Goal: Task Accomplishment & Management: Use online tool/utility

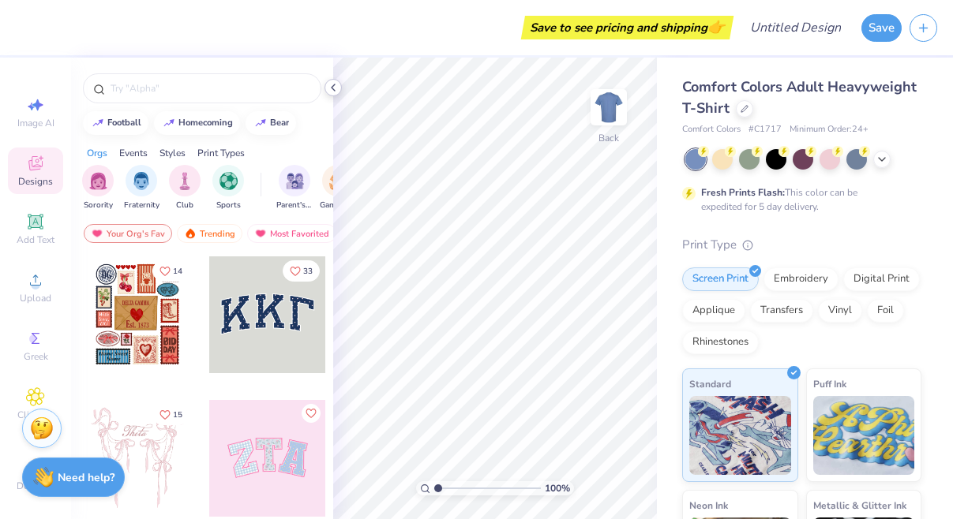
click at [333, 89] on polyline at bounding box center [333, 87] width 3 height 6
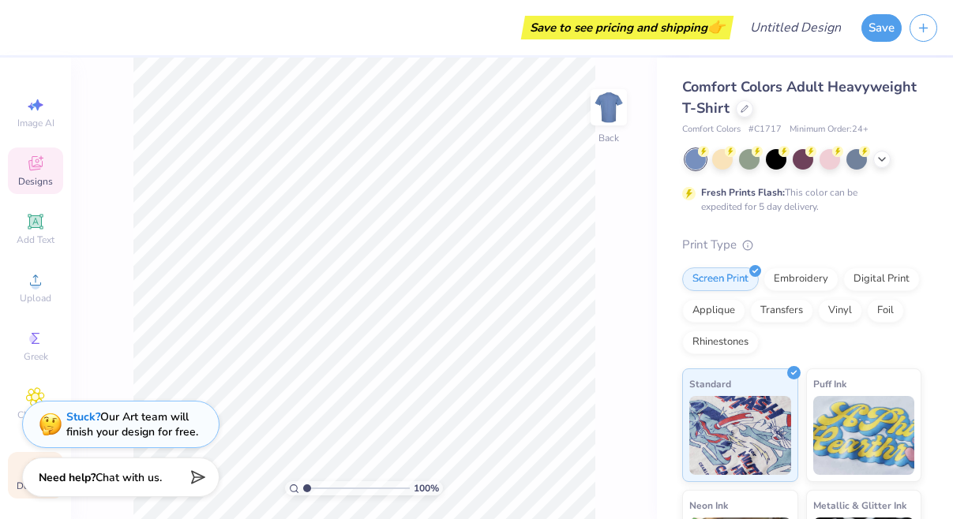
click at [18, 484] on span "Decorate" at bounding box center [36, 486] width 38 height 13
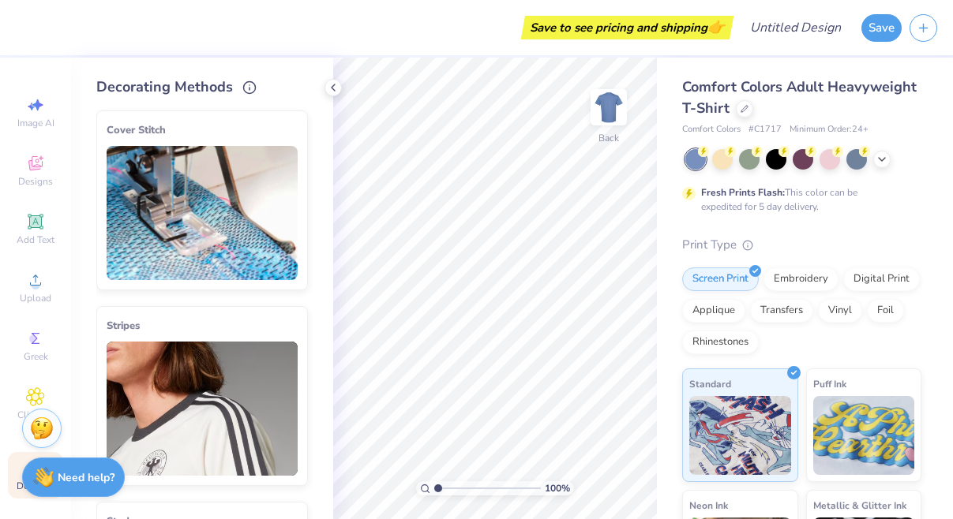
click at [18, 488] on span "Decorate" at bounding box center [36, 486] width 38 height 13
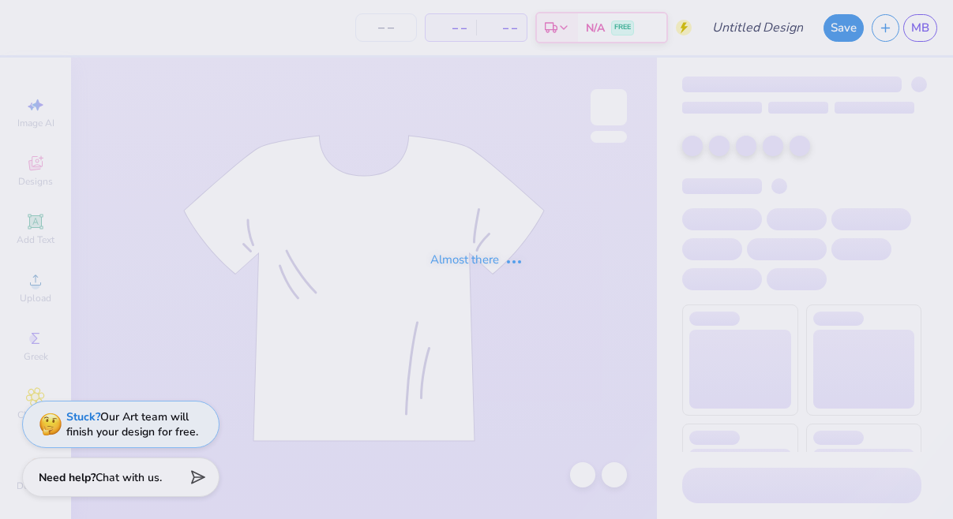
type input "parents weekend"
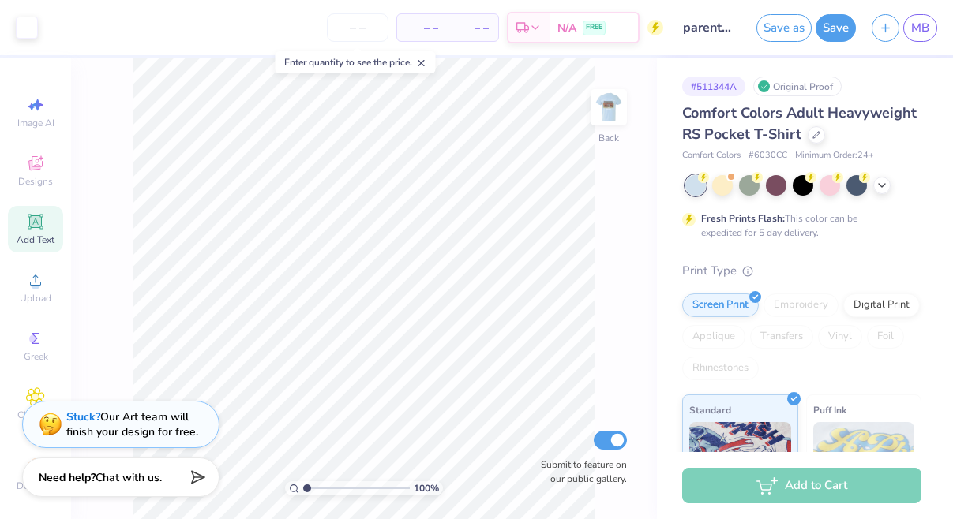
click at [32, 223] on icon at bounding box center [35, 221] width 12 height 12
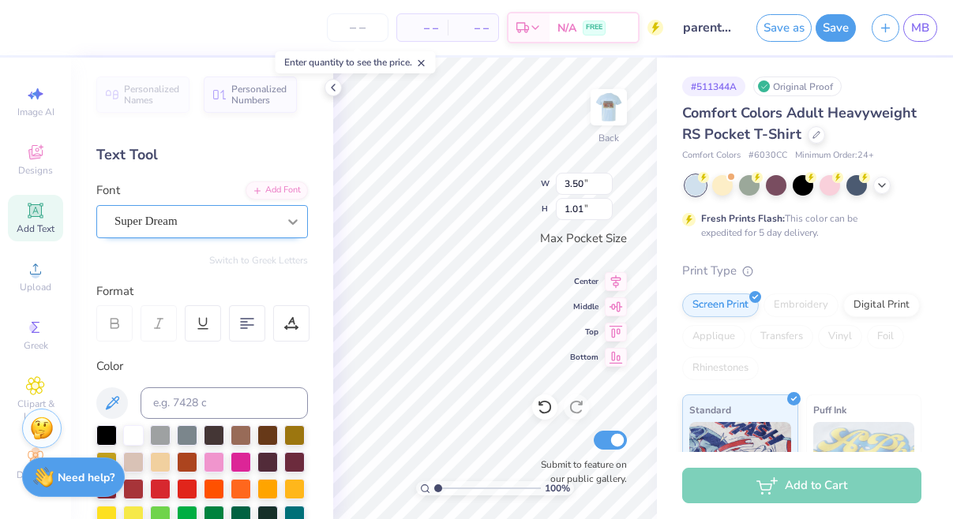
scroll to position [0, 3]
type textarea "Sigma Alpha"
click at [147, 216] on span "Super Dream" at bounding box center [145, 221] width 63 height 18
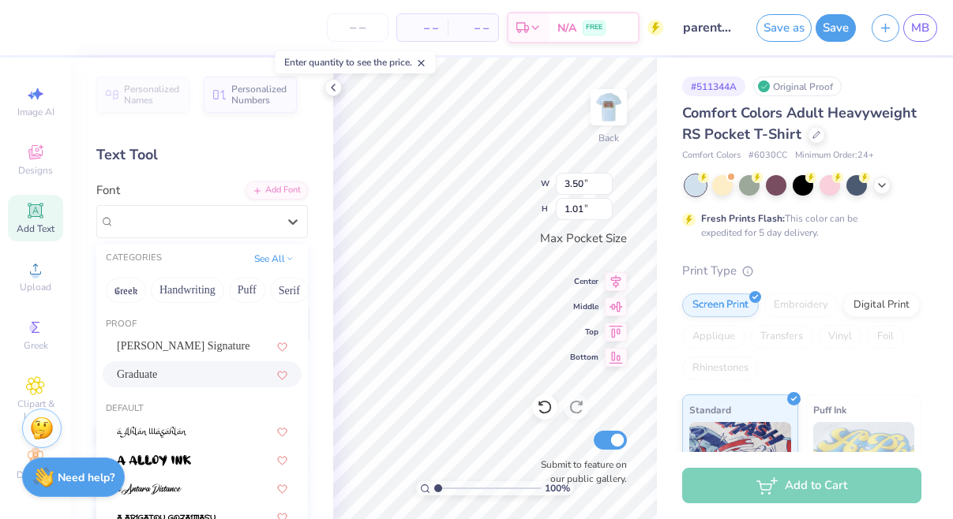
click at [157, 379] on span "Graduate" at bounding box center [137, 374] width 40 height 17
click at [151, 223] on span "Graduate" at bounding box center [135, 221] width 43 height 18
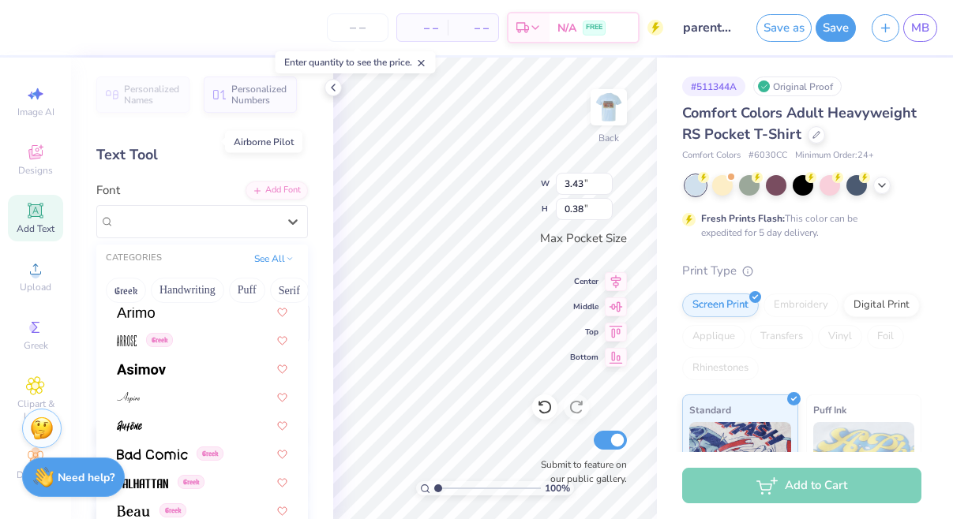
scroll to position [714, 0]
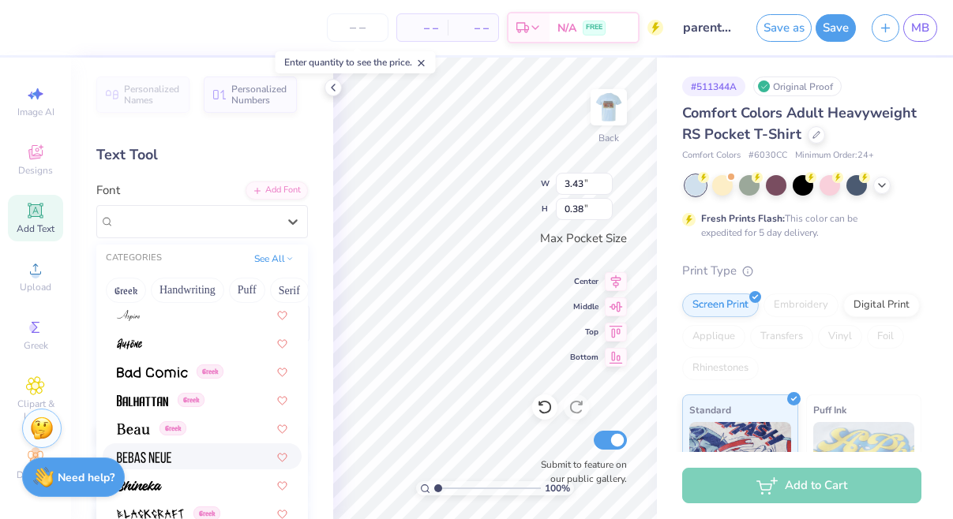
click at [152, 454] on img at bounding box center [144, 457] width 54 height 11
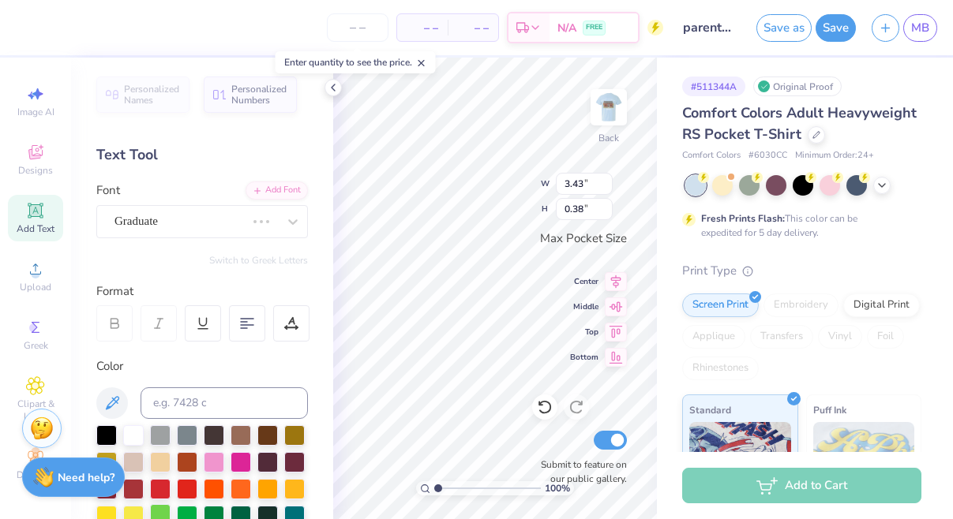
type input "1.99"
type input "0.36"
type input "2.61"
type input "0.47"
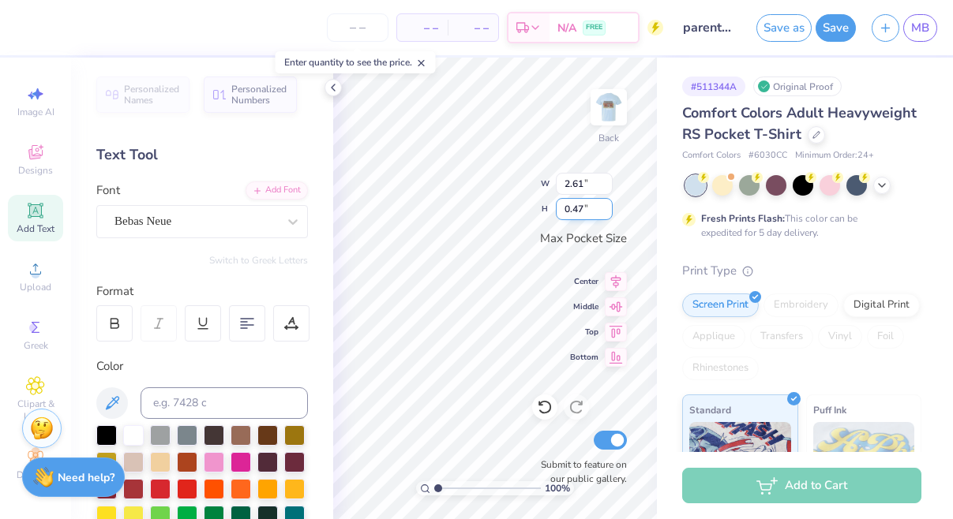
type input "3.12"
type input "0.57"
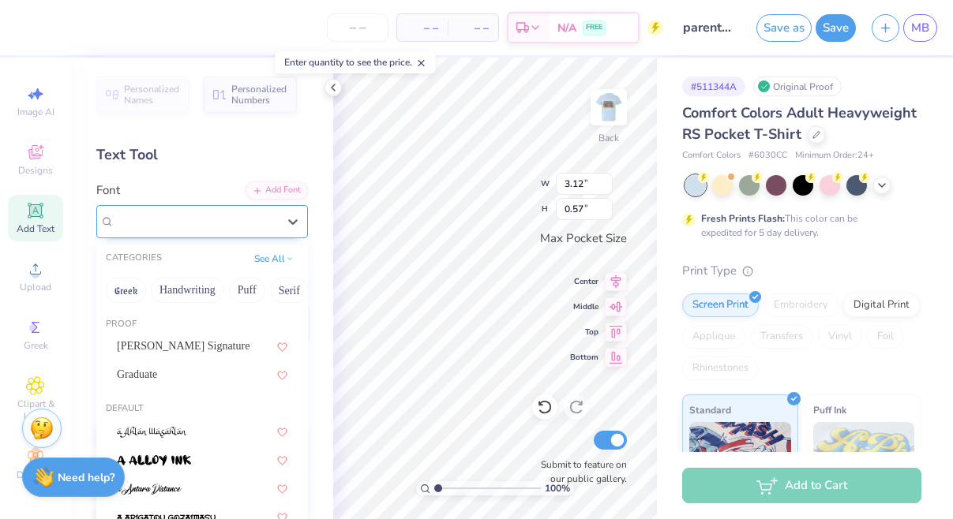
click at [245, 226] on div "Bebas Neue" at bounding box center [196, 221] width 166 height 24
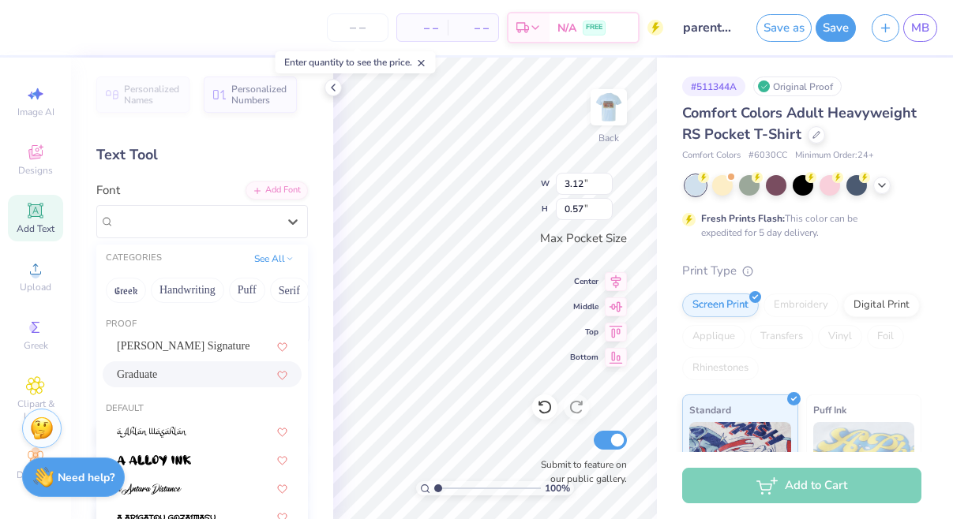
scroll to position [20, 0]
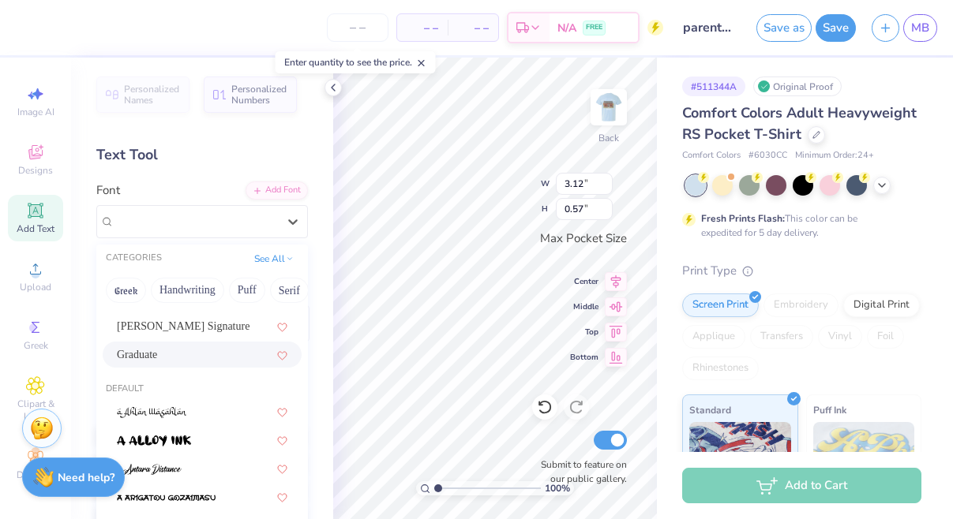
click at [189, 362] on div "Graduate" at bounding box center [202, 355] width 170 height 17
type input "3.44"
type input "0.38"
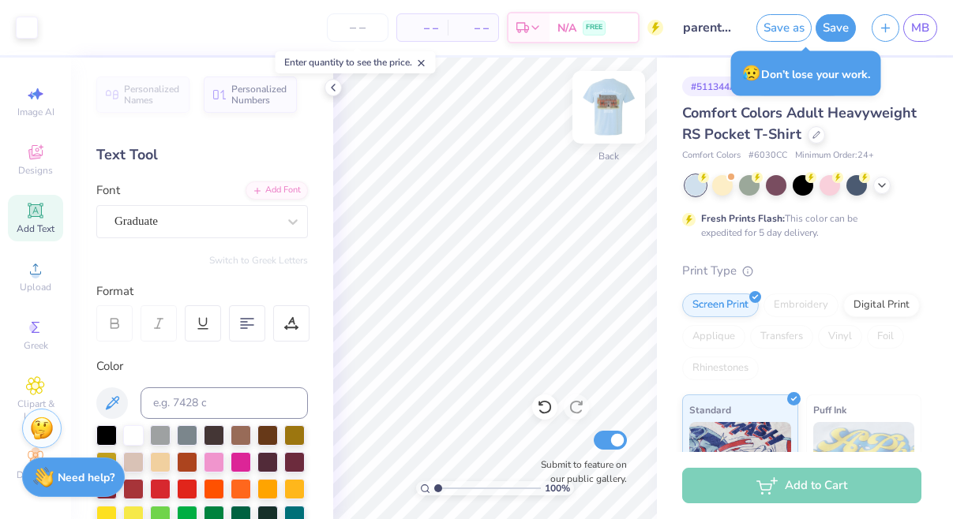
click at [601, 108] on img at bounding box center [608, 107] width 63 height 63
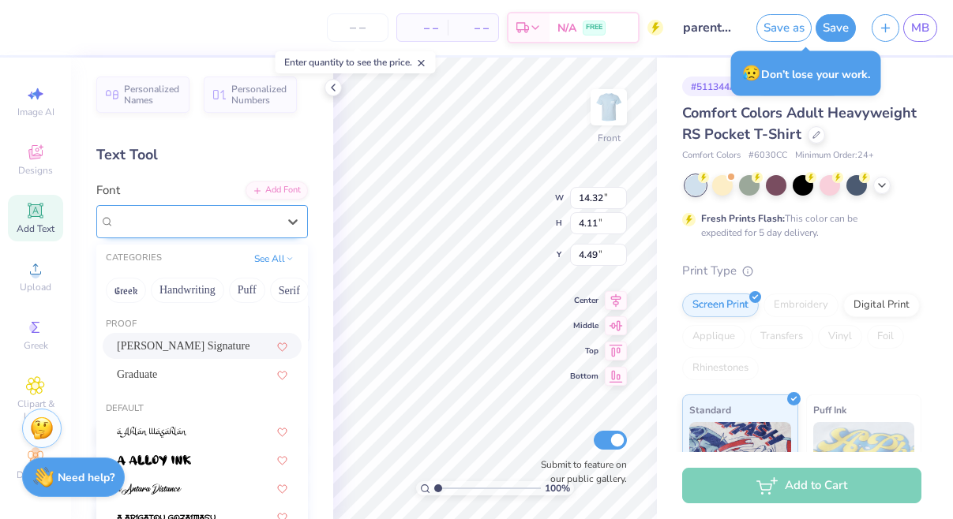
click at [226, 223] on span "Bettina Signature" at bounding box center [185, 221] width 142 height 18
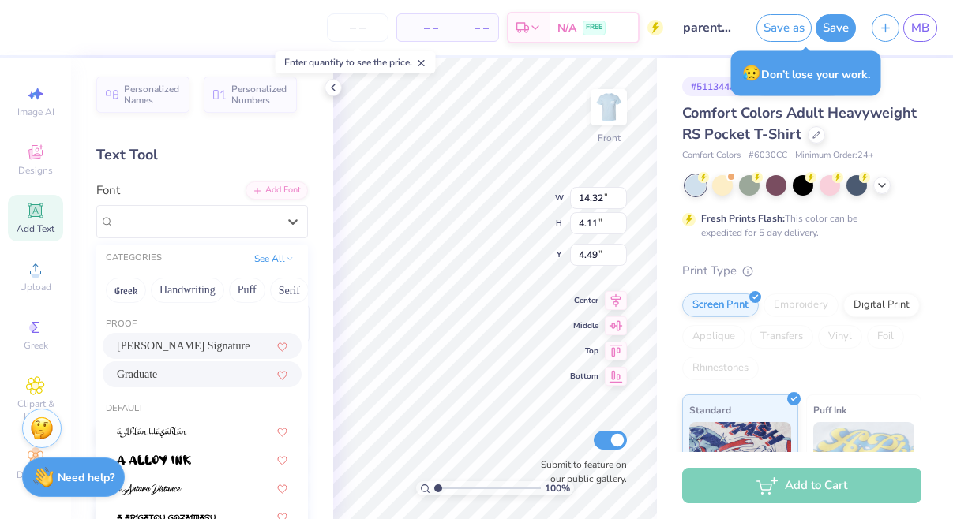
click at [193, 380] on div "Graduate" at bounding box center [202, 374] width 170 height 17
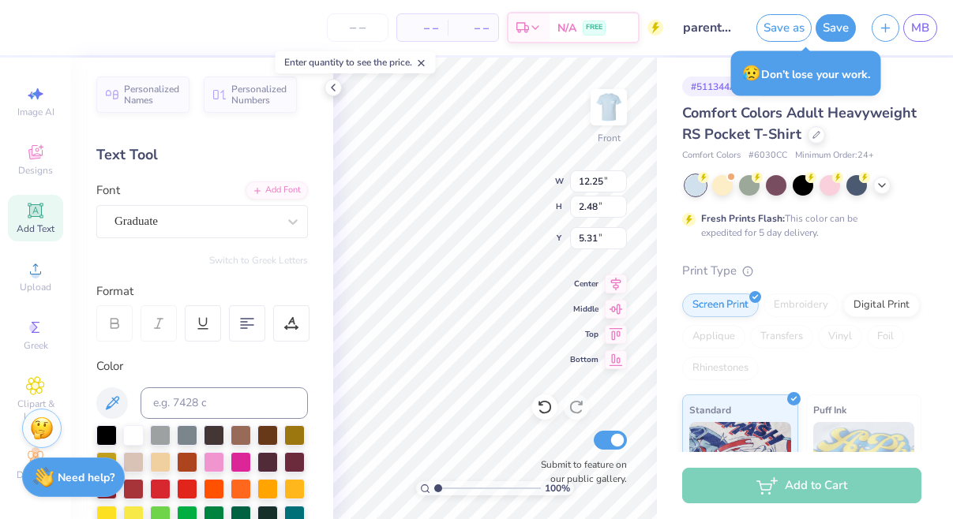
type input "12.25"
type input "2.48"
type input "5.31"
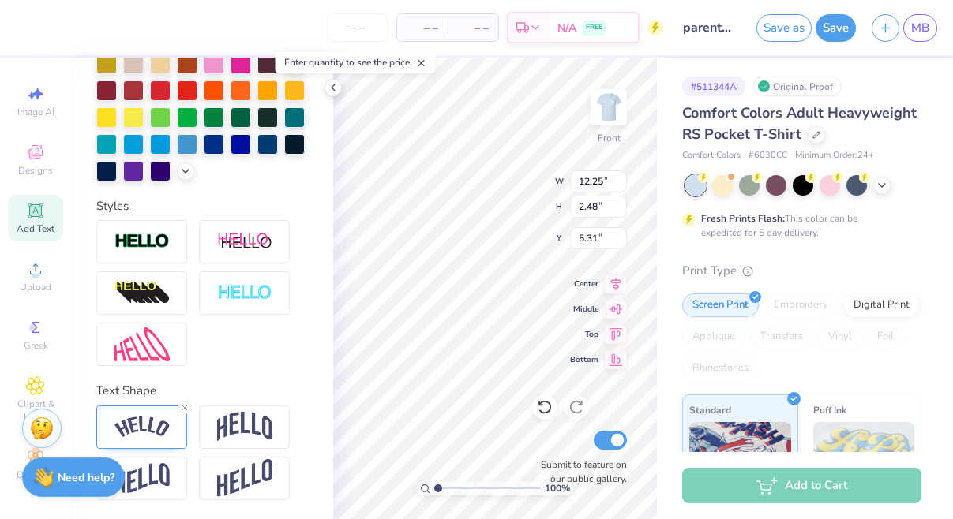
scroll to position [399, 0]
click at [184, 404] on icon at bounding box center [184, 407] width 9 height 9
type input "11.24"
type input "0.89"
type input "6.11"
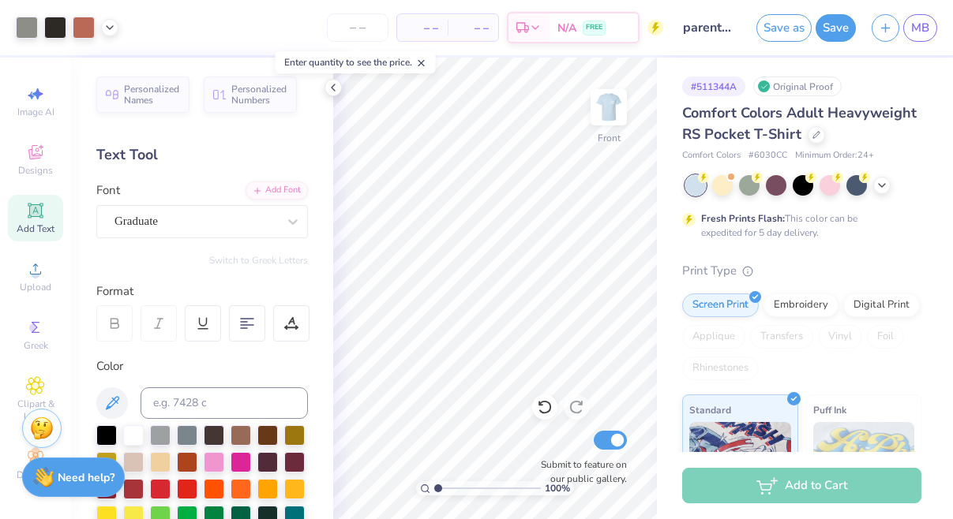
scroll to position [0, 0]
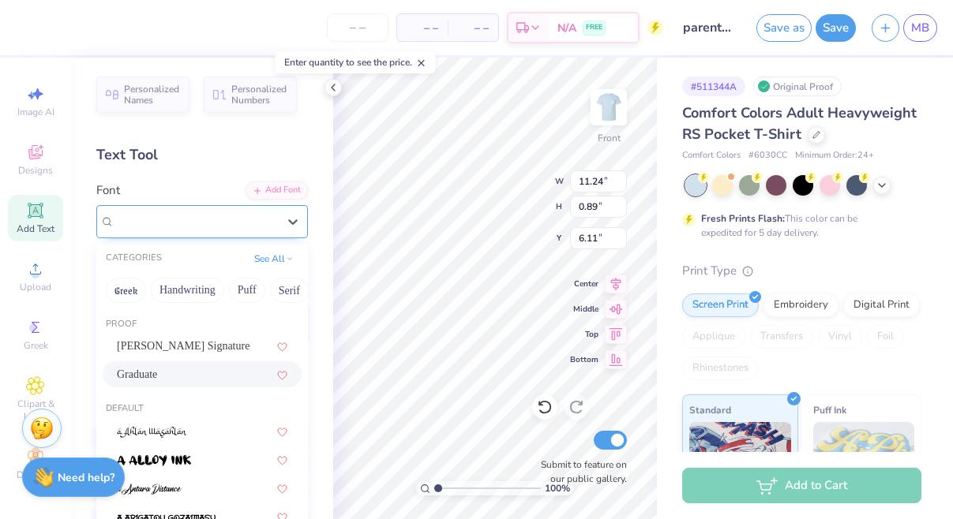
click at [238, 215] on div "Graduate" at bounding box center [196, 221] width 166 height 24
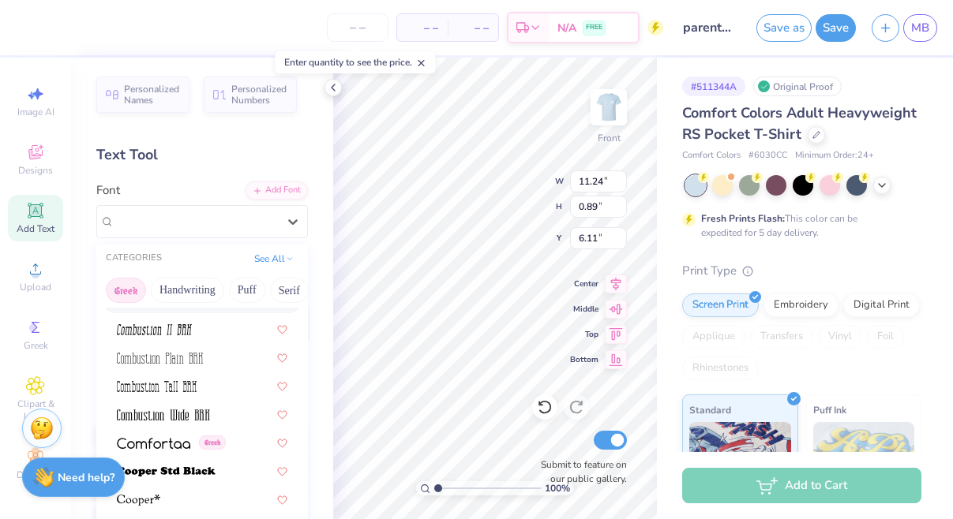
click at [116, 294] on button "Greek" at bounding box center [126, 290] width 40 height 25
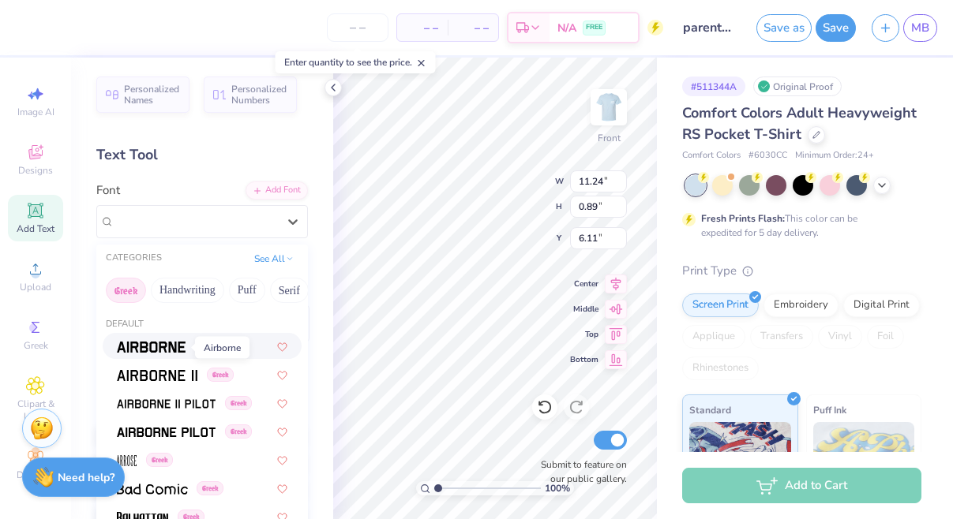
click at [174, 344] on img at bounding box center [151, 347] width 69 height 11
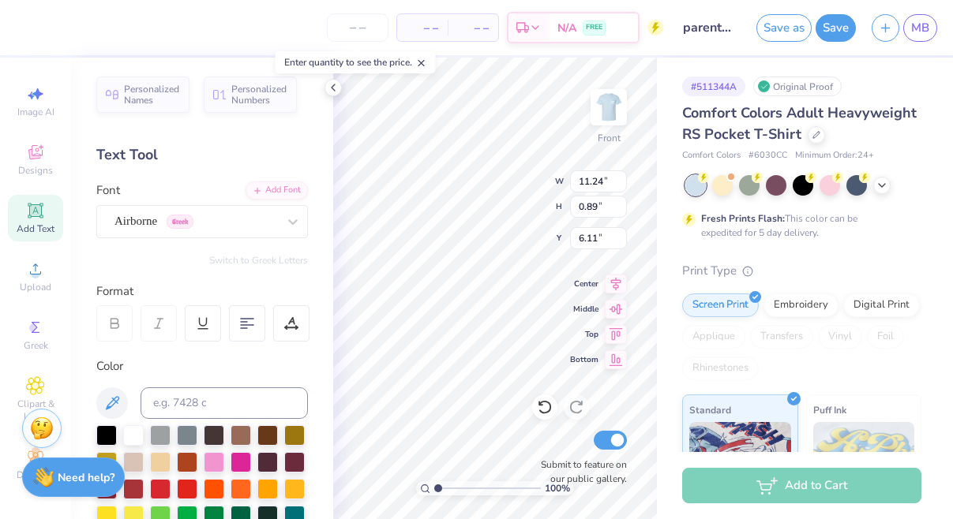
type input "10.30"
type input "0.81"
type input "6.14"
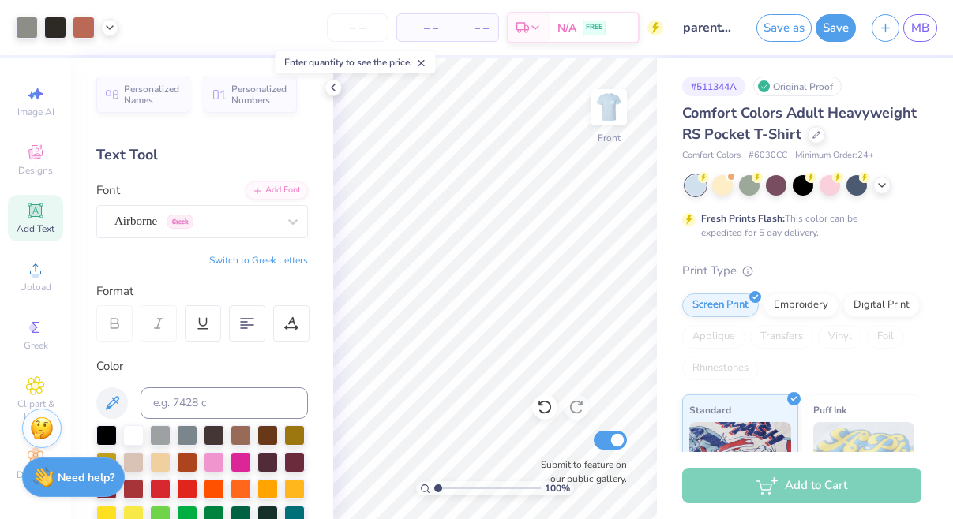
click at [204, 238] on div "Personalized Names Personalized Numbers Text Tool Add Font Font Airborne Greek …" at bounding box center [202, 289] width 262 height 462
click at [229, 218] on div "Airborne Greek" at bounding box center [196, 221] width 166 height 24
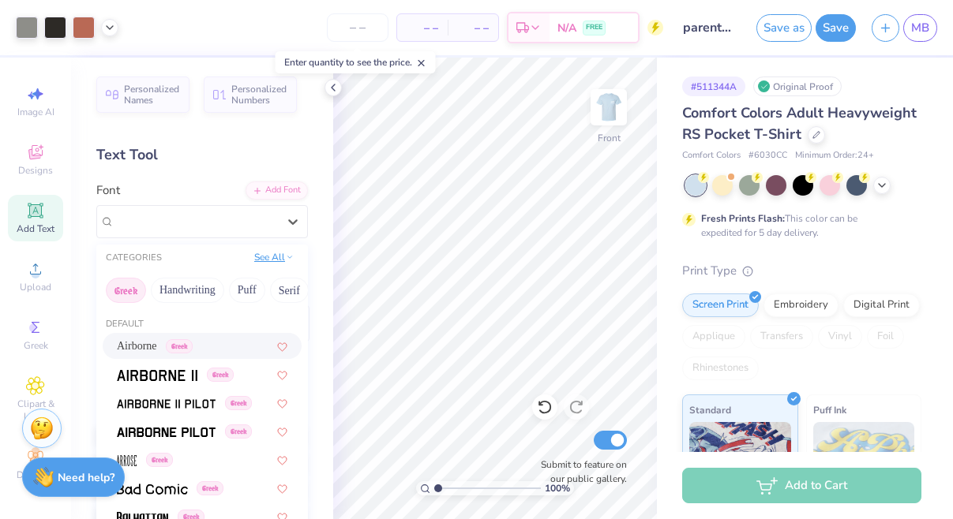
click at [261, 261] on button "See All" at bounding box center [273, 257] width 49 height 16
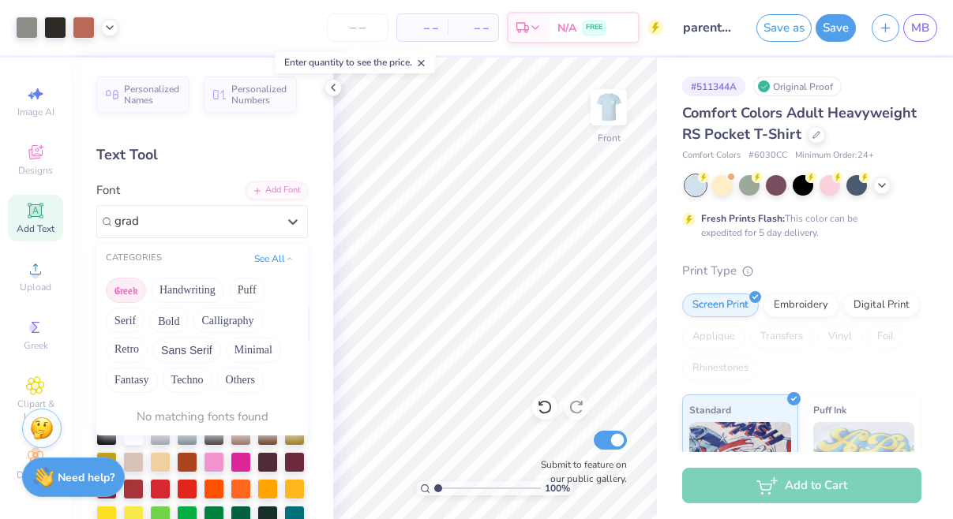
type input "grad"
click at [182, 227] on div at bounding box center [196, 221] width 166 height 24
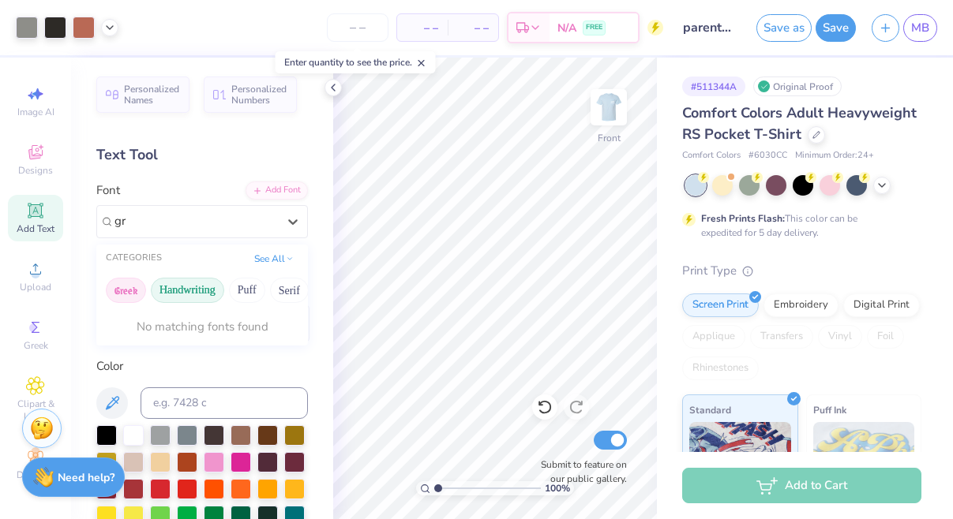
type input "g"
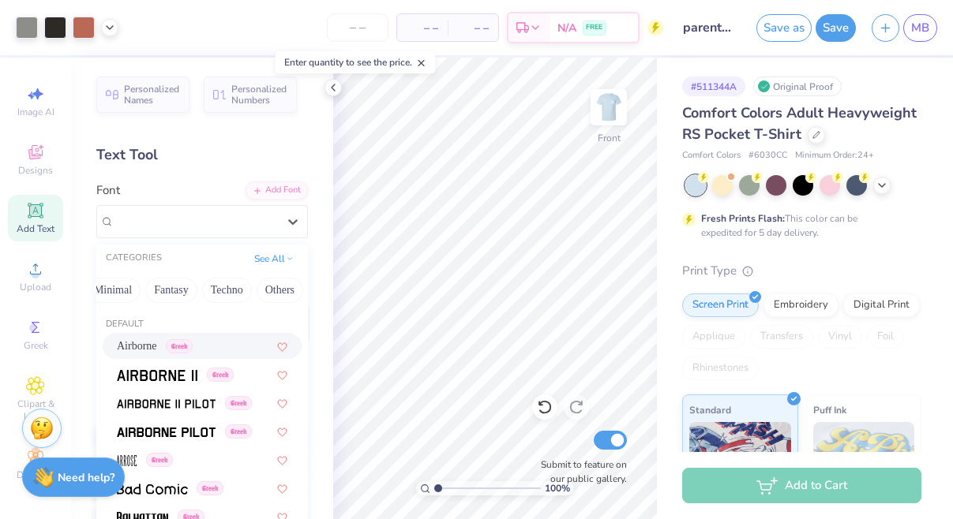
scroll to position [0, 465]
click at [257, 291] on button "Others" at bounding box center [280, 290] width 47 height 25
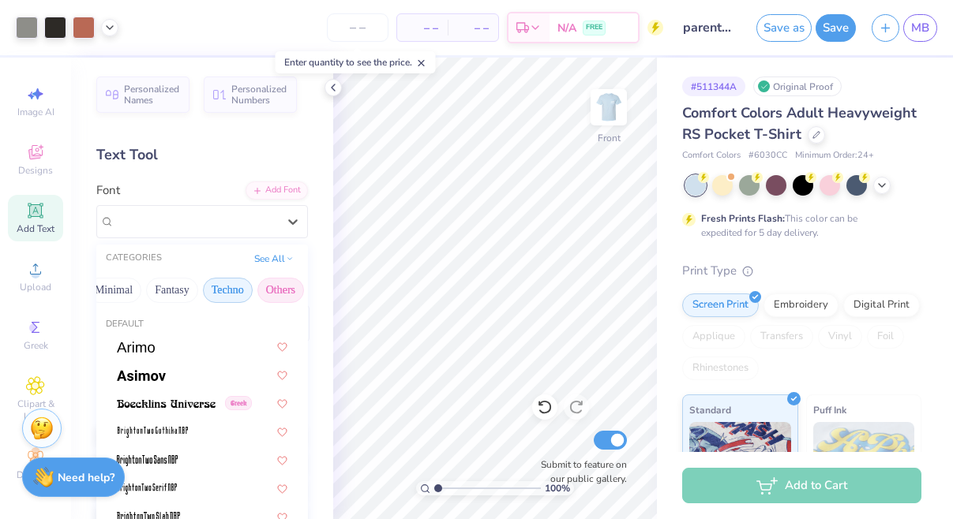
click at [223, 291] on button "Techno" at bounding box center [228, 290] width 50 height 25
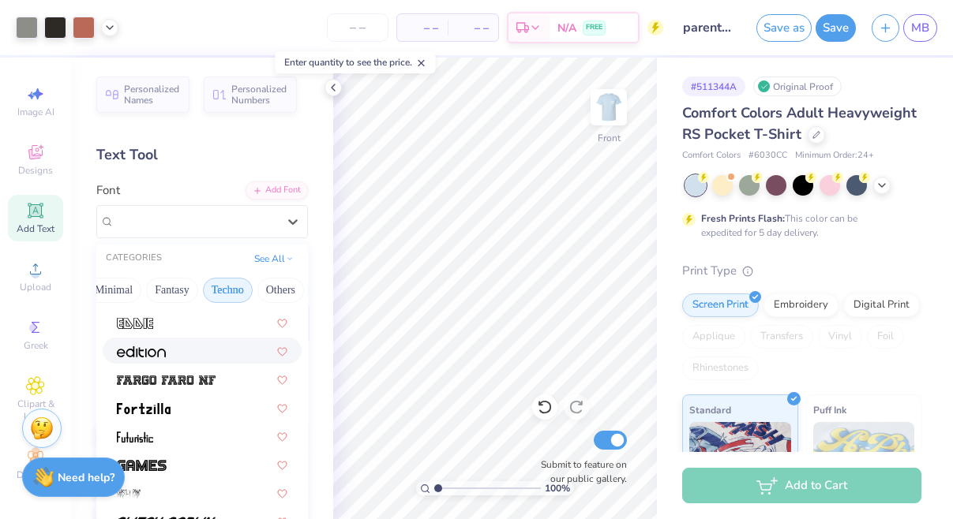
scroll to position [196, 0]
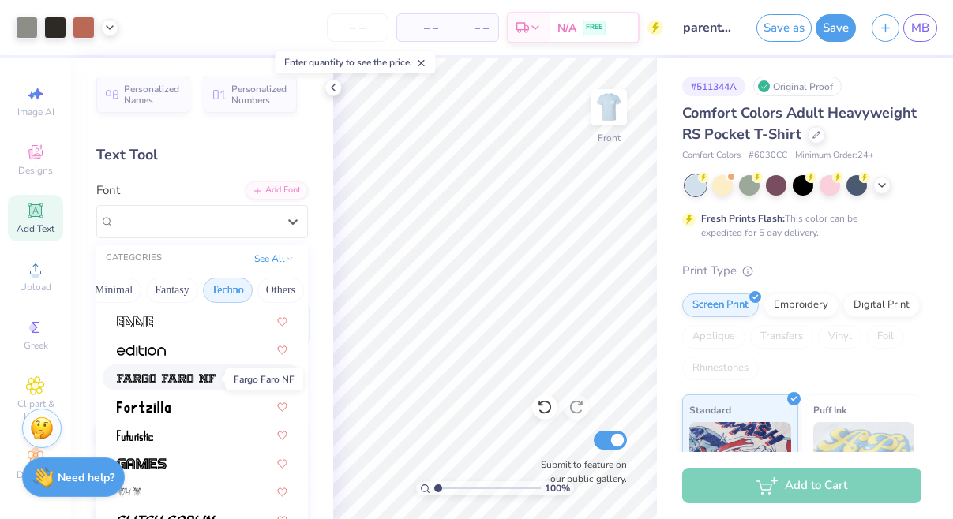
click at [181, 384] on img at bounding box center [166, 378] width 99 height 11
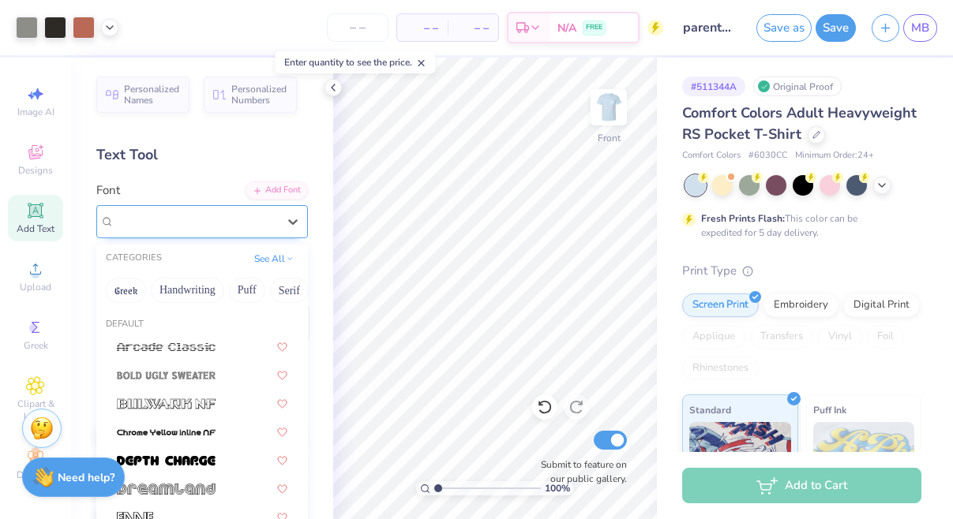
click at [249, 226] on div "Fargo Faro NF" at bounding box center [196, 221] width 166 height 24
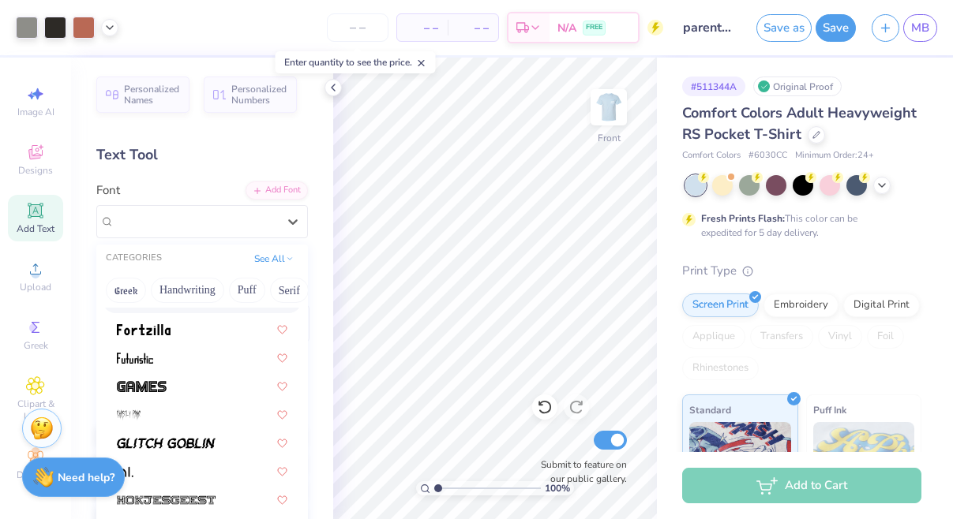
scroll to position [272, 0]
click at [161, 384] on img at bounding box center [142, 387] width 50 height 11
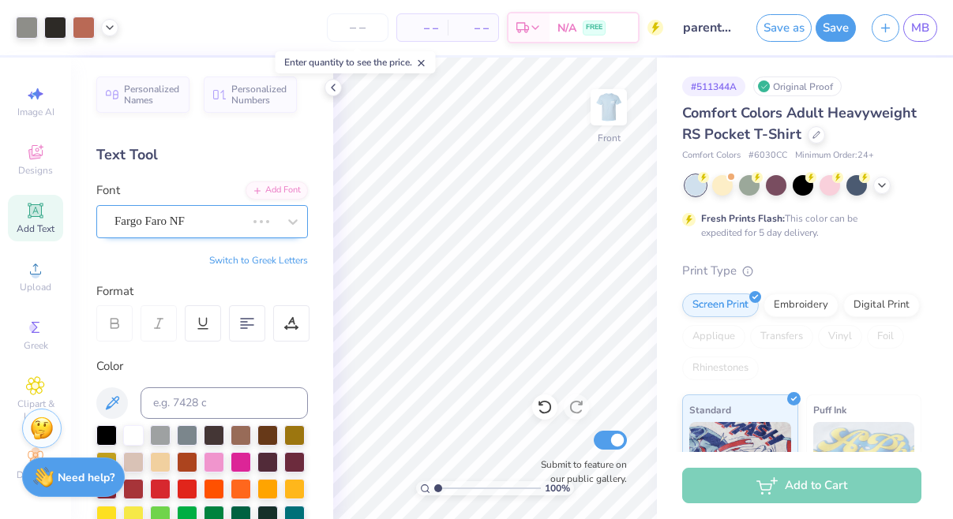
click at [173, 219] on div "Fargo Faro NF" at bounding box center [180, 221] width 134 height 24
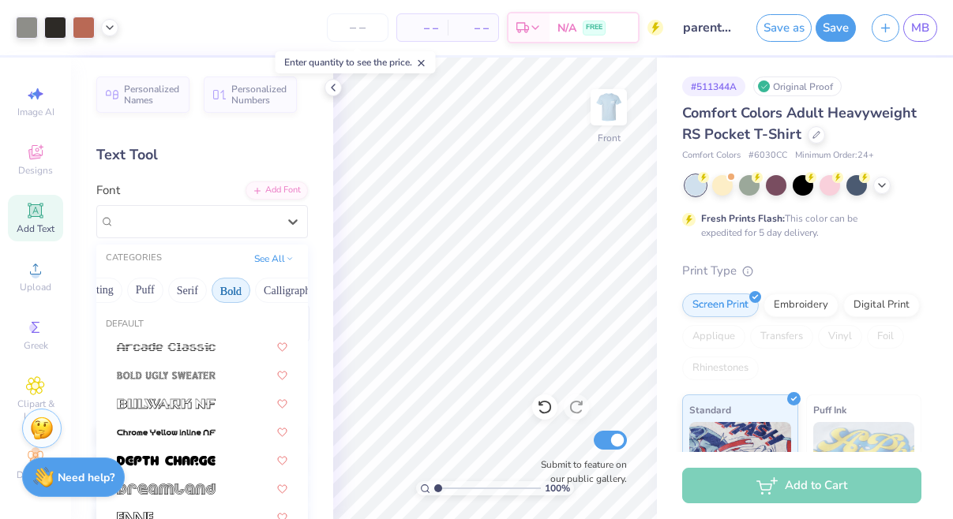
scroll to position [0, 129]
click at [204, 293] on button "Bold" at bounding box center [204, 290] width 39 height 25
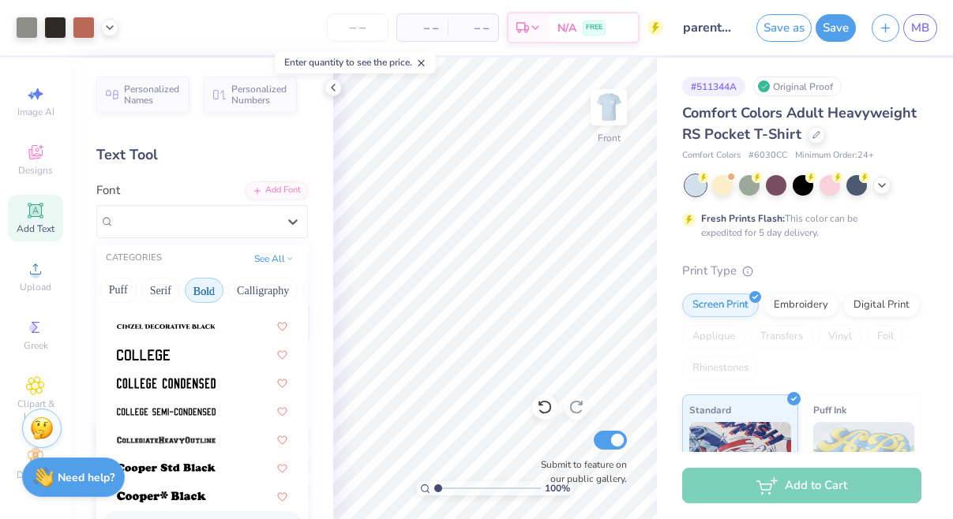
scroll to position [128, 0]
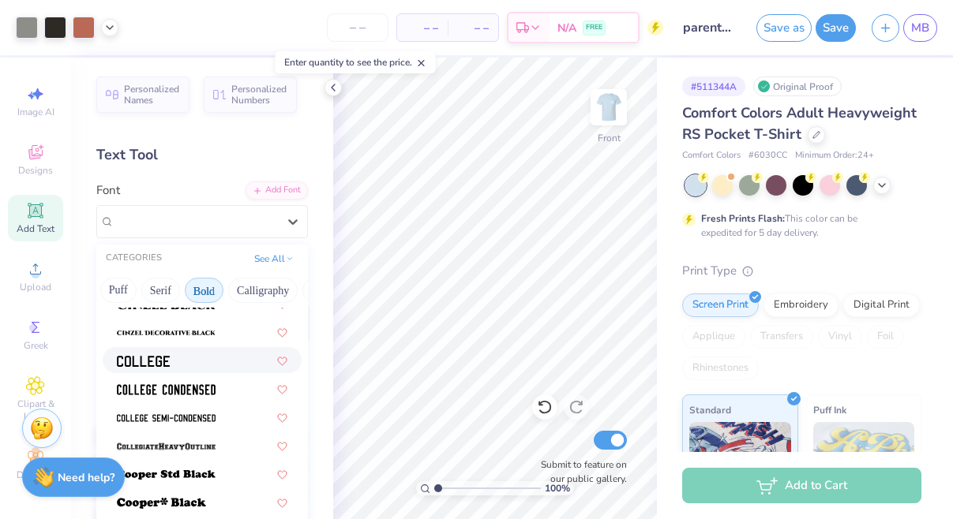
click at [129, 362] on img at bounding box center [143, 361] width 53 height 11
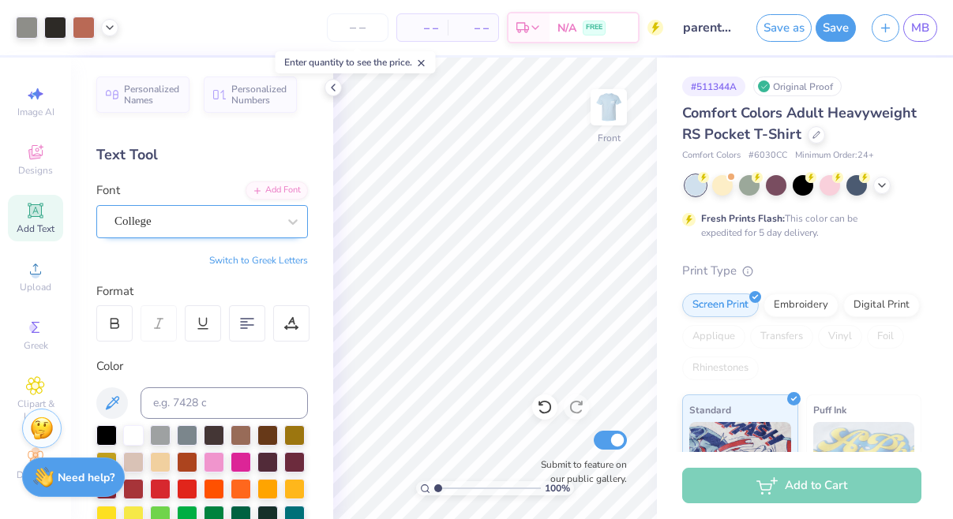
click at [212, 220] on div "College" at bounding box center [196, 221] width 166 height 24
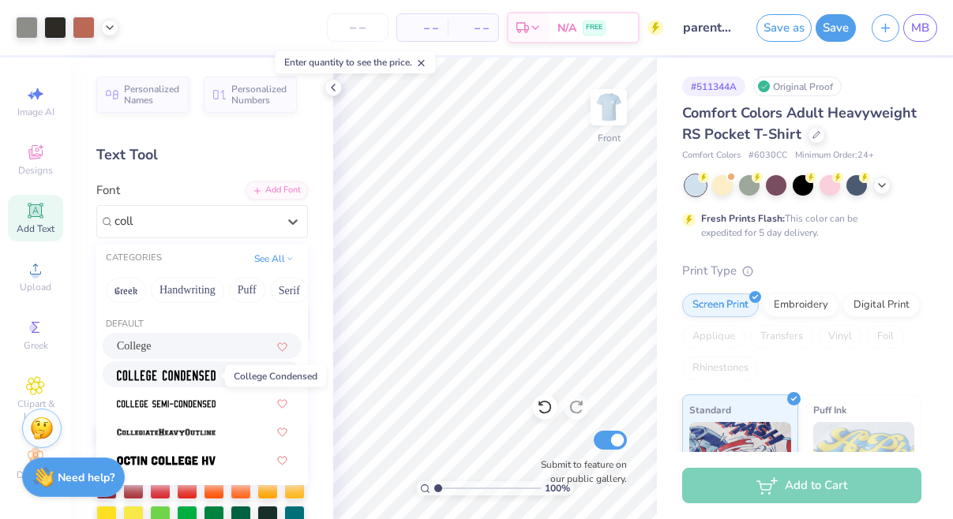
click at [197, 379] on img at bounding box center [166, 375] width 99 height 11
type input "coll"
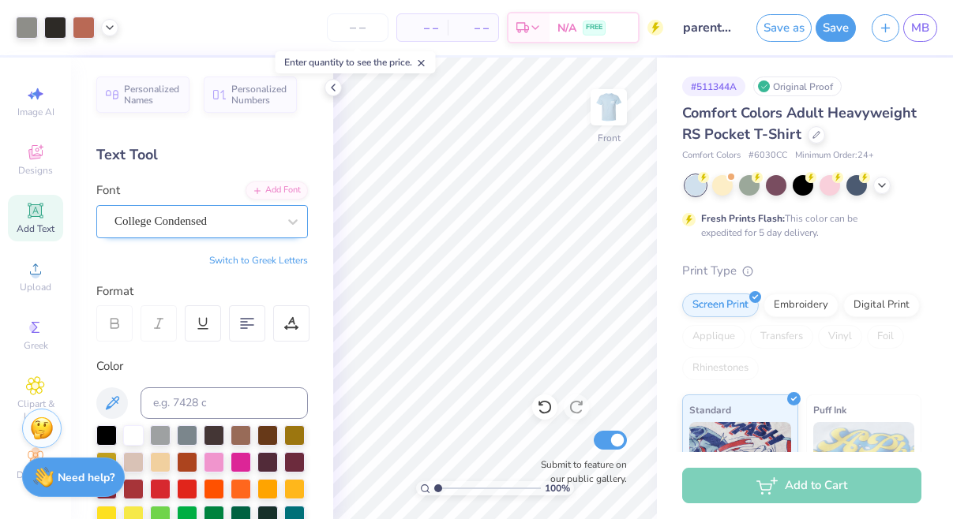
click at [231, 226] on div "College Condensed" at bounding box center [196, 221] width 166 height 24
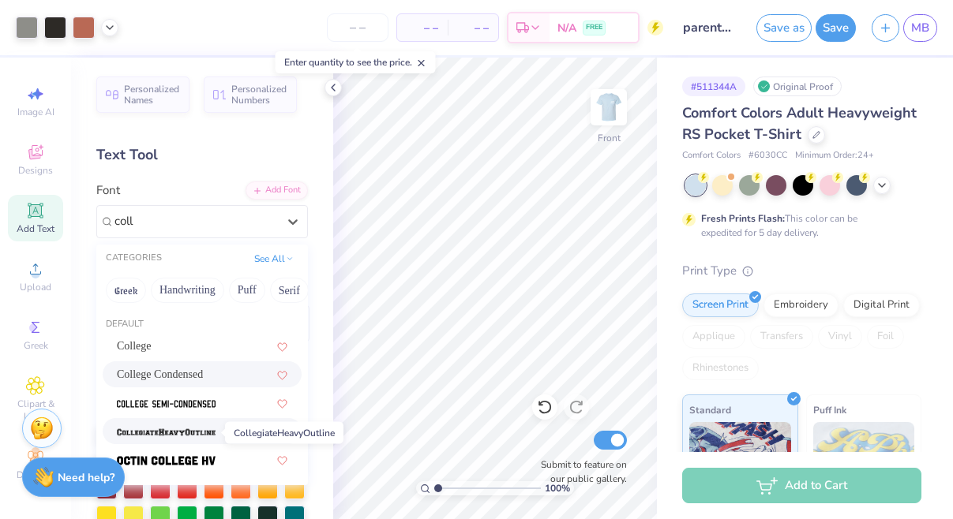
click at [210, 432] on img at bounding box center [166, 432] width 99 height 11
type input "coll"
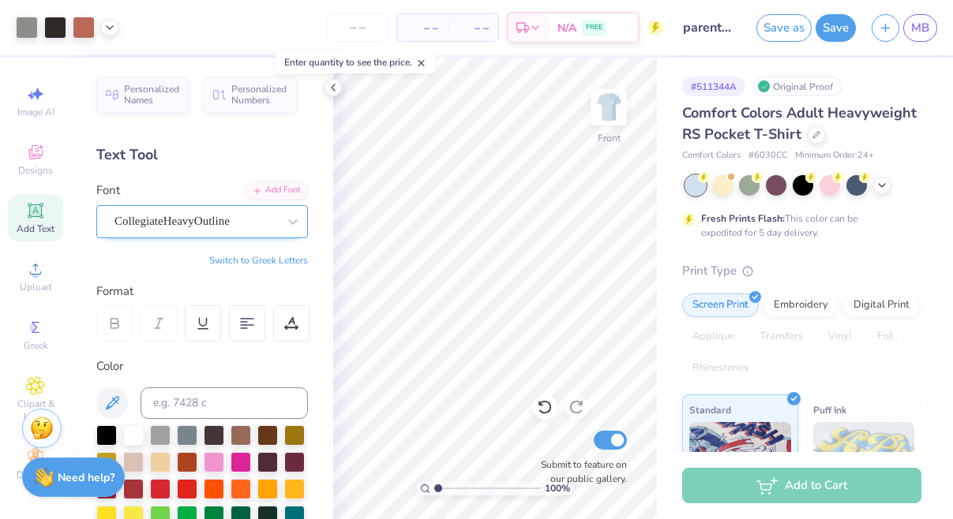
click at [214, 228] on span "CollegiateHeavyOutline" at bounding box center [171, 221] width 115 height 18
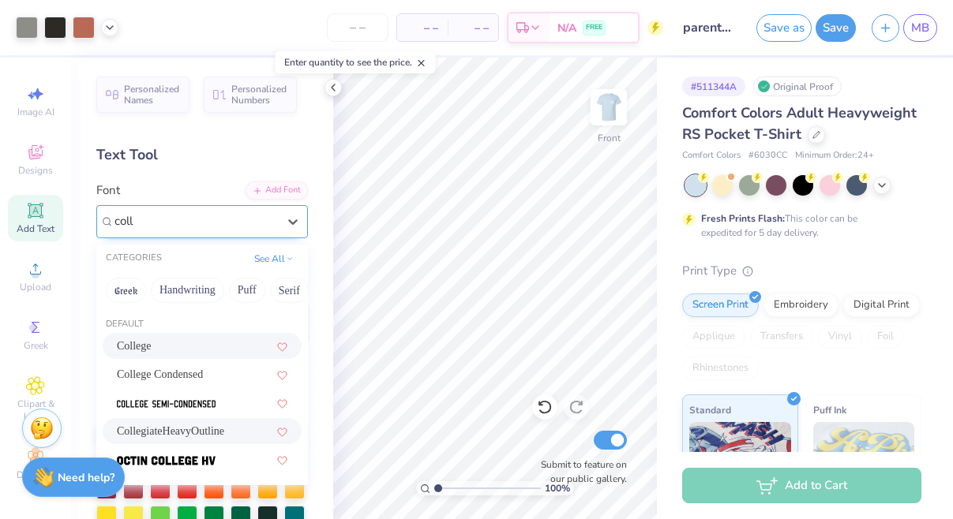
type input "coll"
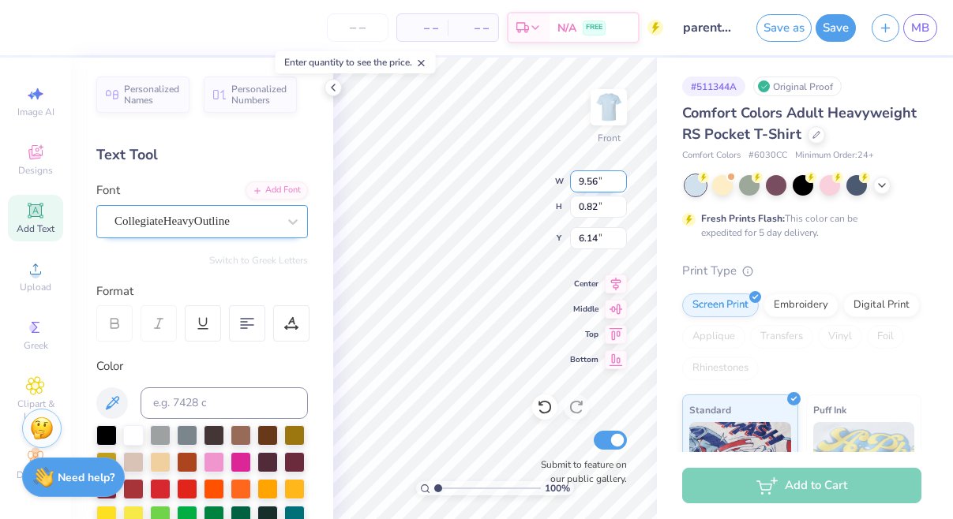
click at [595, 192] on div "100 % Front W 9.56 9.56 " H 0.82 0.82 " Y 6.14 6.14 " Center Middle Top Bottom …" at bounding box center [495, 289] width 324 height 462
type input "11.29"
type input "0.97"
type input "6.33"
type input "4.48"
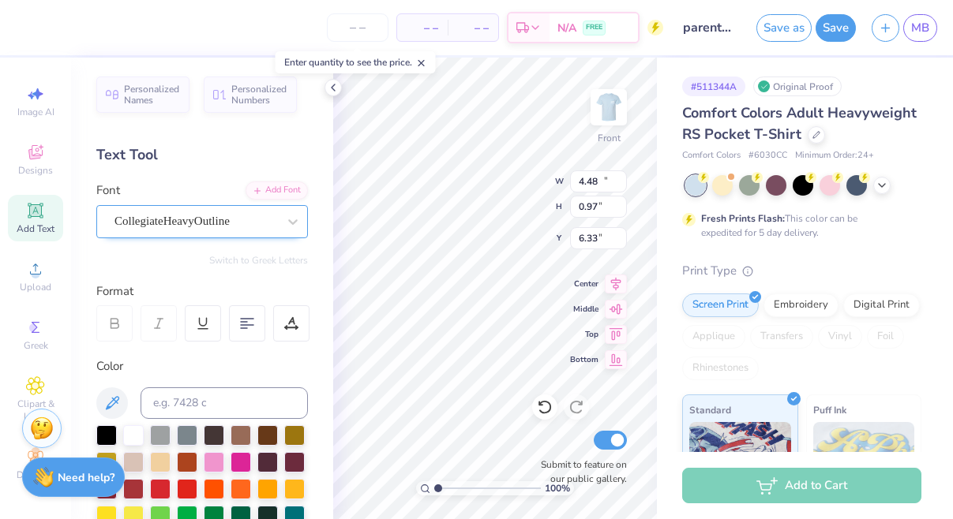
type input "1.39"
type input "15.68"
click at [248, 227] on div "Graduate" at bounding box center [196, 221] width 166 height 24
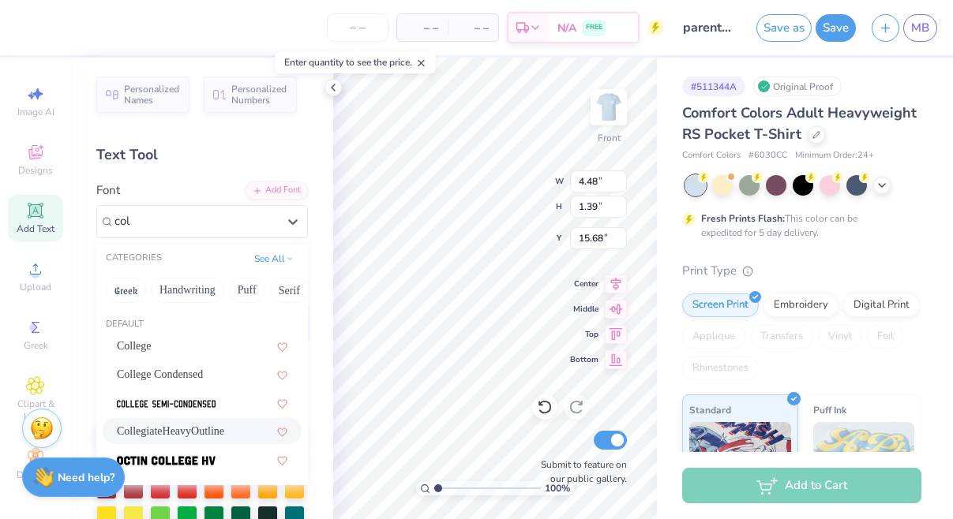
click at [247, 433] on div "CollegiateHeavyOutline" at bounding box center [202, 431] width 170 height 17
type input "col"
type input "4.16"
type input "1.37"
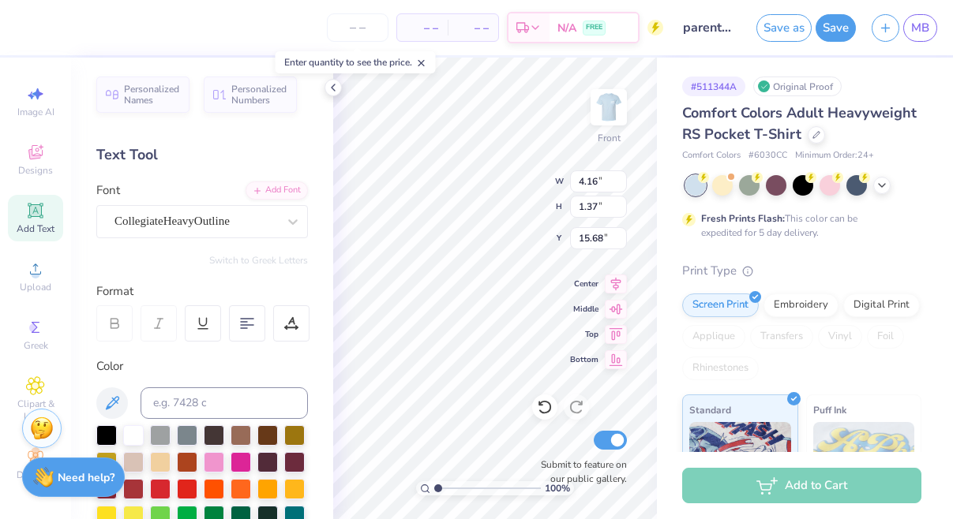
type input "3.54"
type input "1.17"
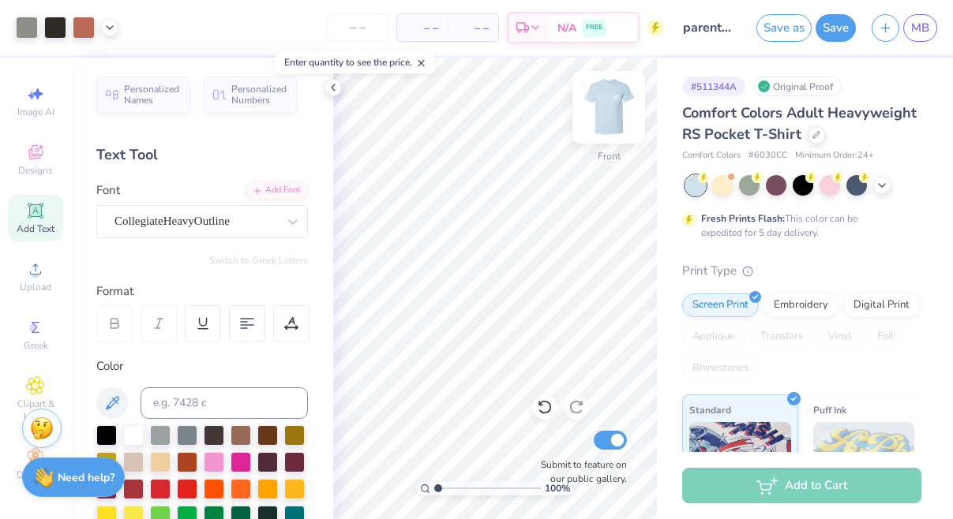
click at [605, 101] on img at bounding box center [608, 107] width 63 height 63
click at [604, 105] on img at bounding box center [608, 107] width 63 height 63
click at [604, 105] on img at bounding box center [609, 108] width 32 height 32
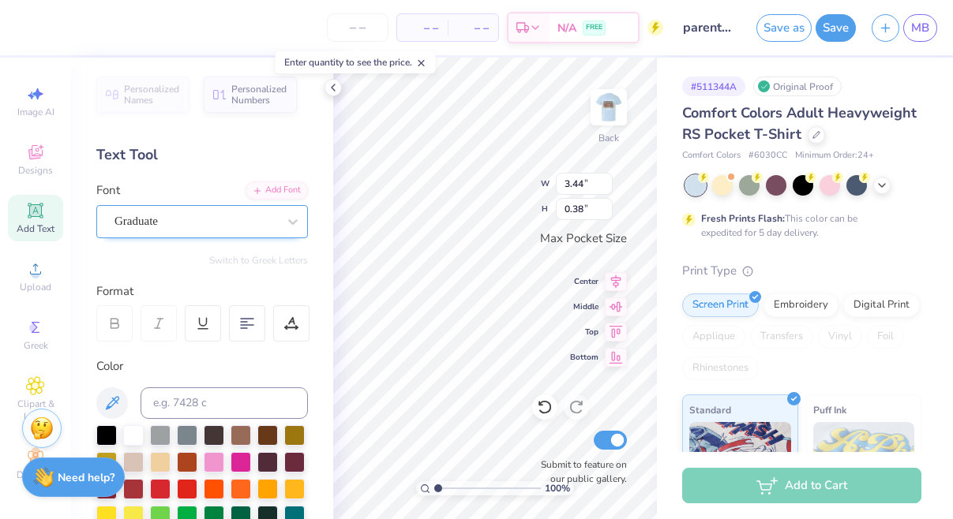
click at [188, 212] on div at bounding box center [195, 221] width 163 height 21
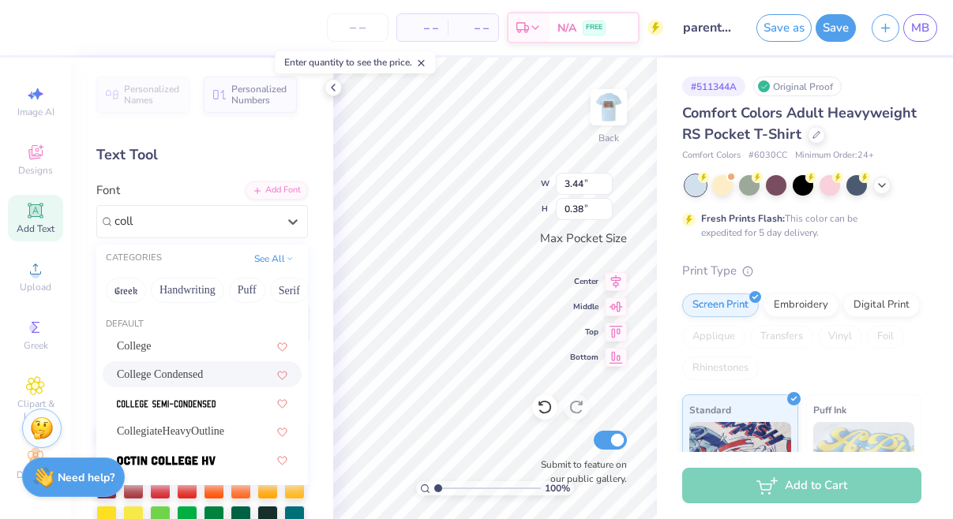
click at [206, 368] on div "College Condensed" at bounding box center [202, 374] width 170 height 17
type input "coll"
type input "2.16"
type input "0.35"
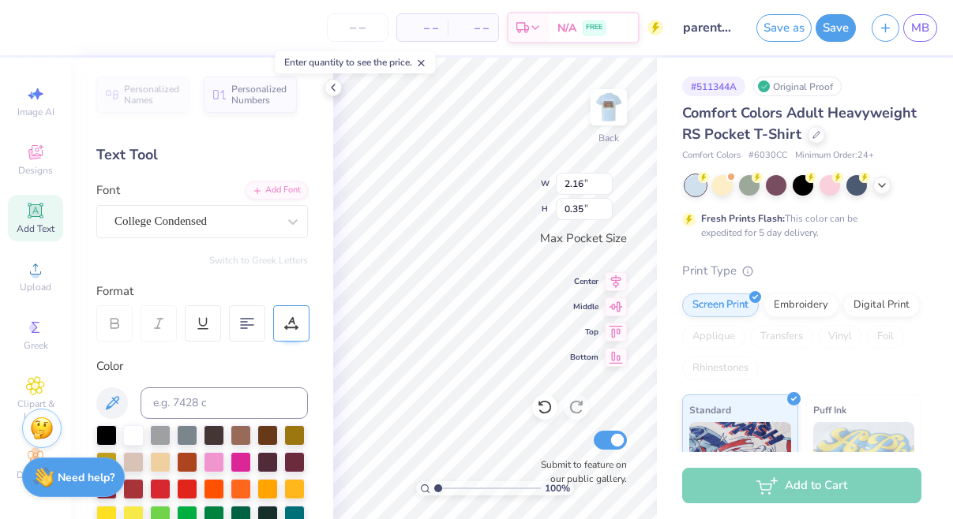
type input "2.46"
type input "0.40"
type input "3.04"
type input "0.49"
type input "3.37"
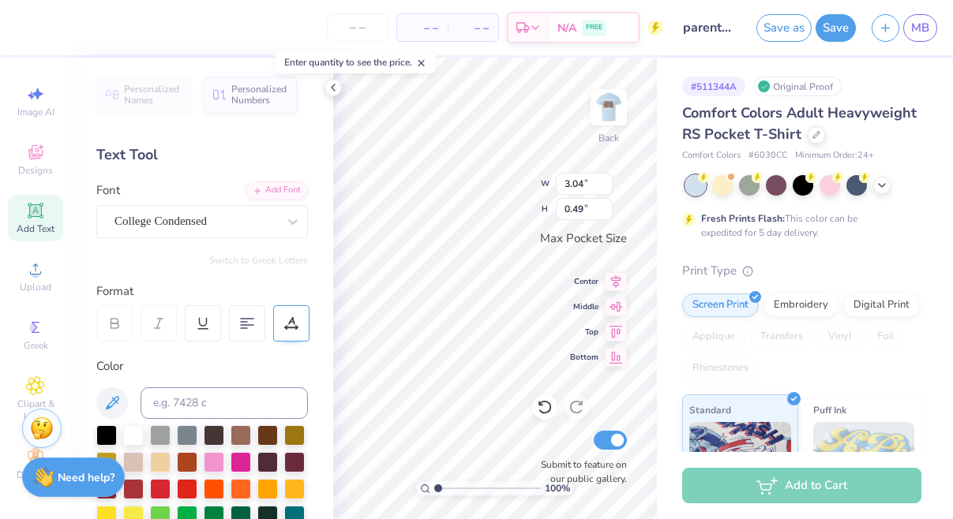
type input "0.54"
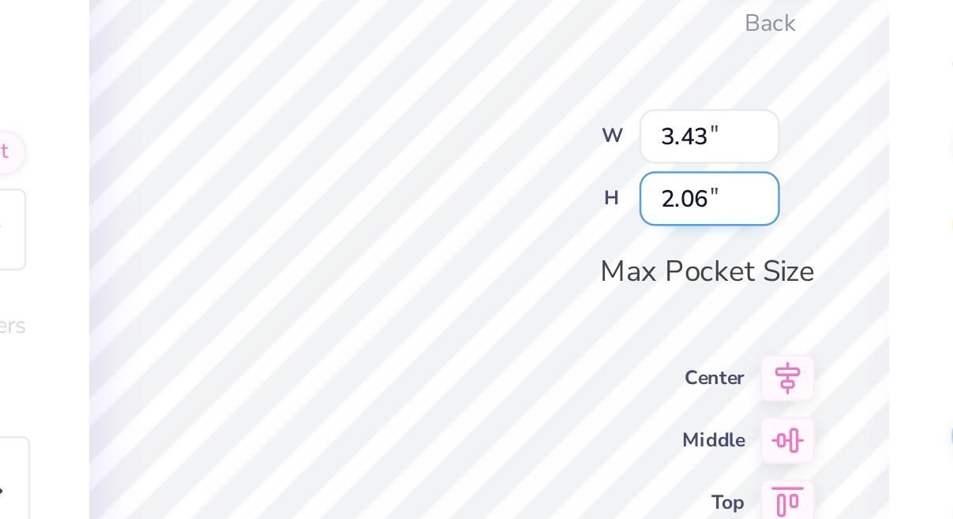
click at [333, 78] on div "100 % Back W 3.43 3.43 " H 2.06 2.06 " Max Pocket Size Center Middle Top Bottom…" at bounding box center [495, 289] width 324 height 462
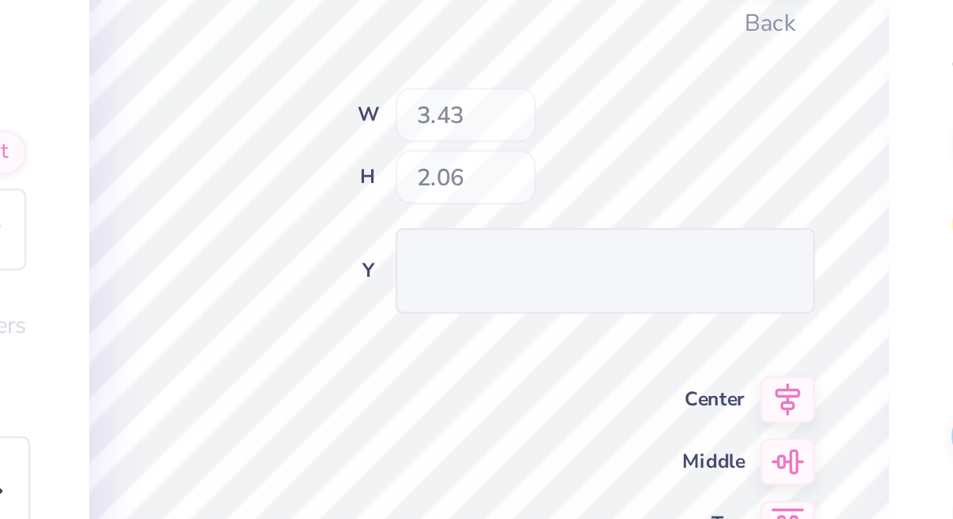
click at [333, 80] on div "100 % Back W 3.43 H 2.06 Y Center Middle Top Bottom Submit to feature on our pu…" at bounding box center [495, 289] width 324 height 462
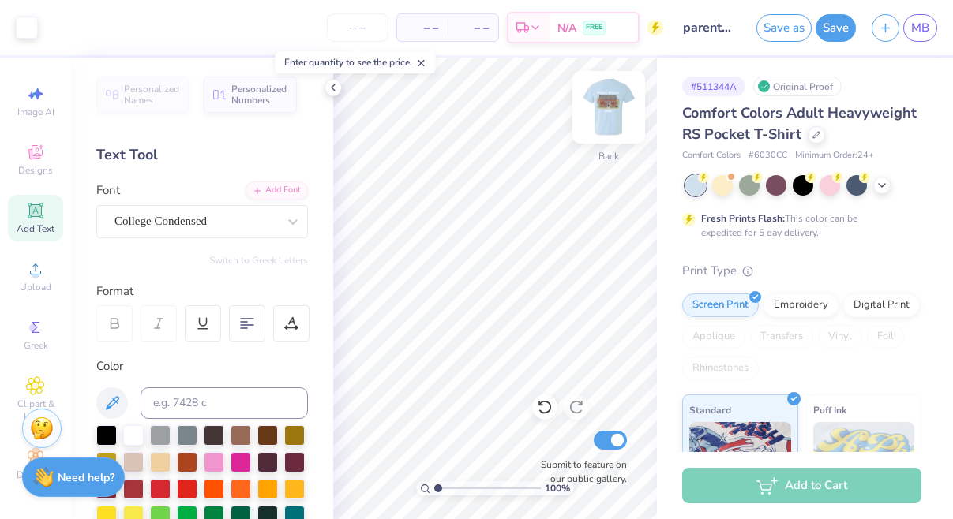
click at [611, 110] on img at bounding box center [608, 107] width 63 height 63
click at [611, 110] on img at bounding box center [609, 108] width 32 height 32
click at [334, 86] on icon at bounding box center [333, 87] width 13 height 13
